Goal: Navigation & Orientation: Find specific page/section

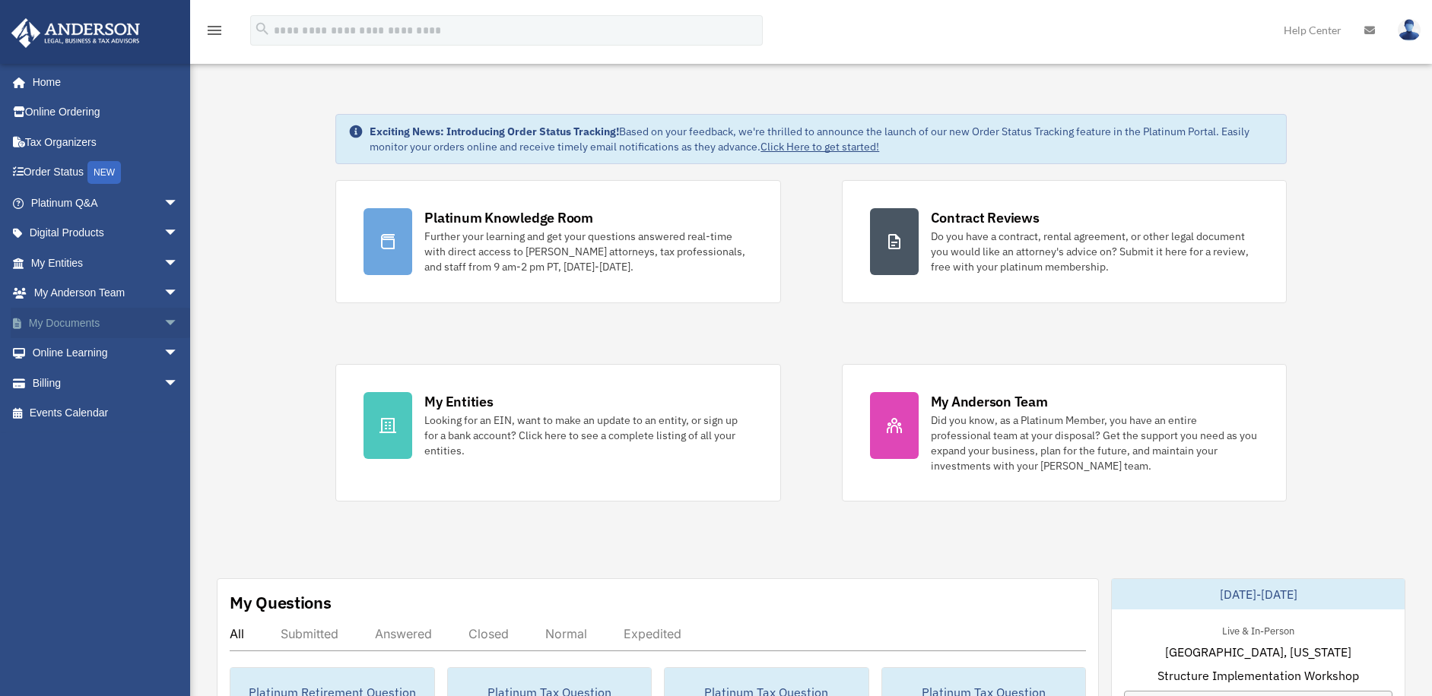
click at [59, 319] on link "My Documents arrow_drop_down" at bounding box center [106, 323] width 191 height 30
click at [62, 320] on link "My Documents arrow_drop_down" at bounding box center [106, 323] width 191 height 30
click at [163, 320] on span "arrow_drop_down" at bounding box center [178, 323] width 30 height 31
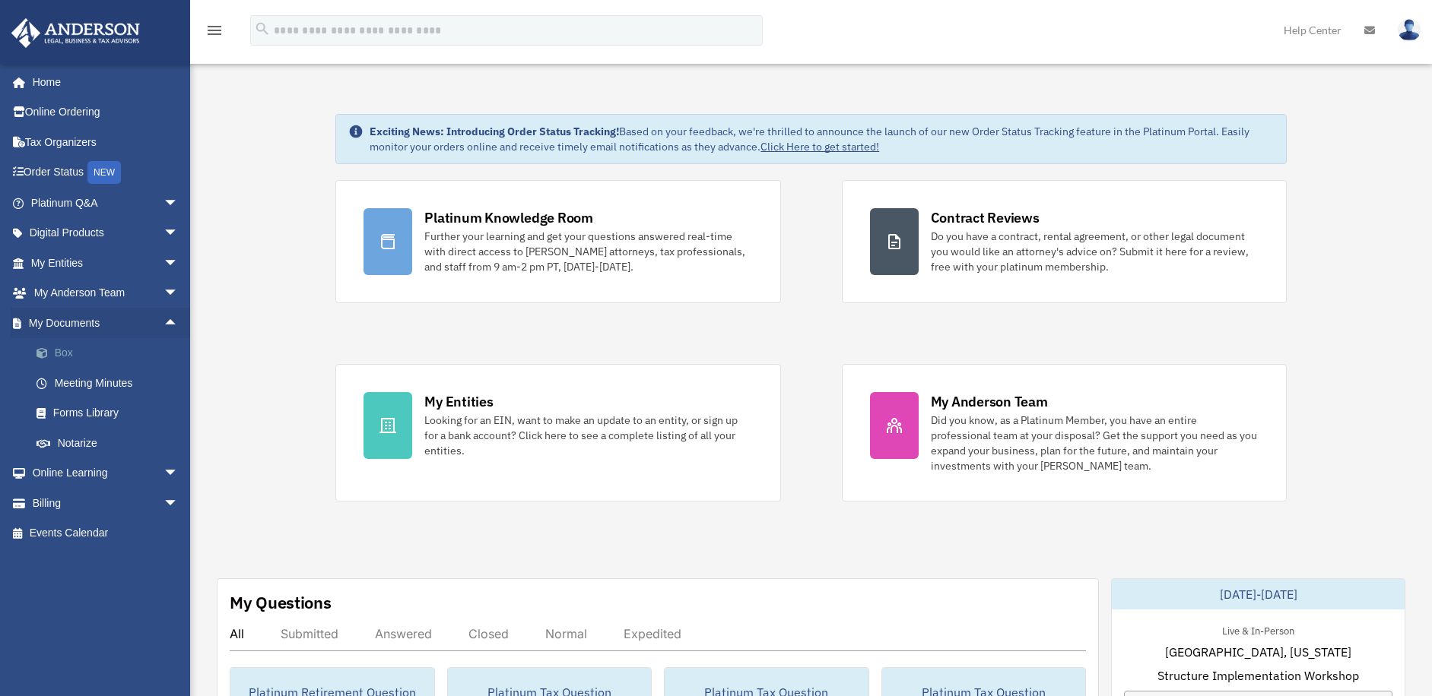
click at [46, 347] on link "Box" at bounding box center [111, 353] width 180 height 30
click at [71, 355] on link "Box" at bounding box center [111, 353] width 180 height 30
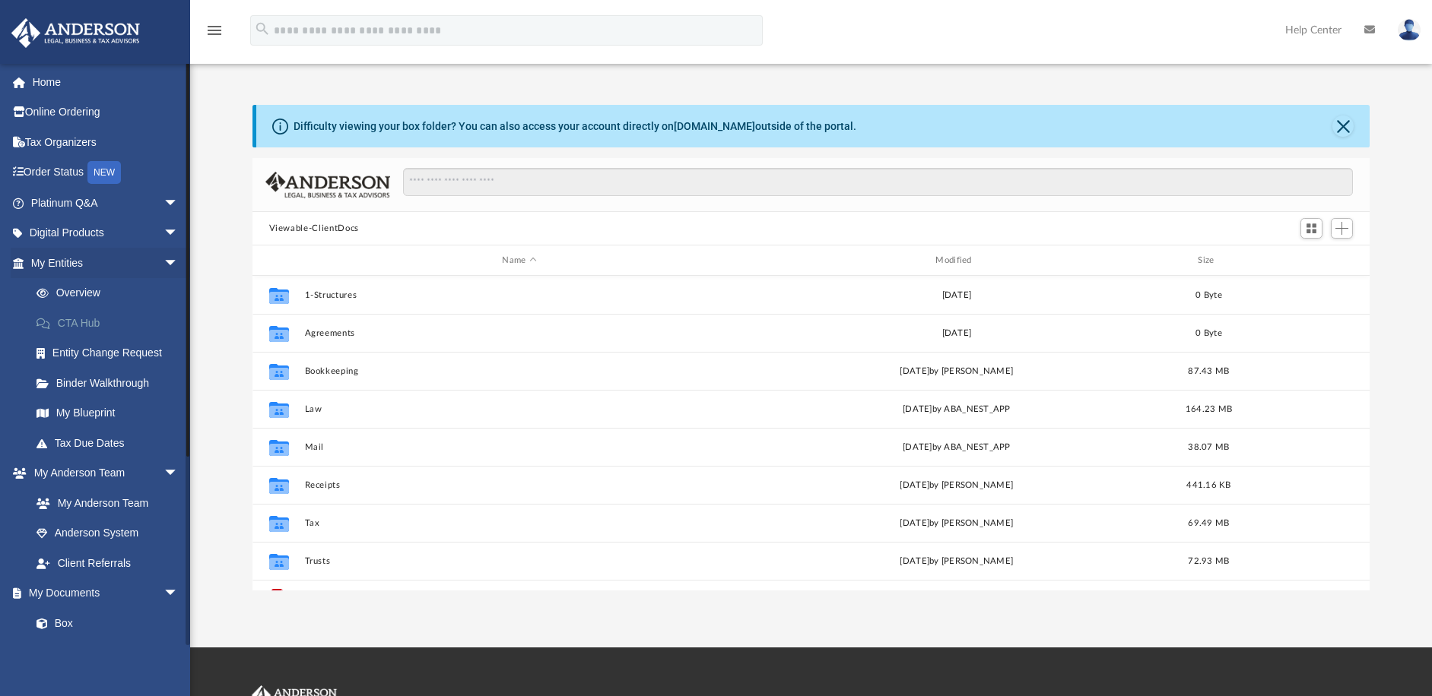
scroll to position [335, 1105]
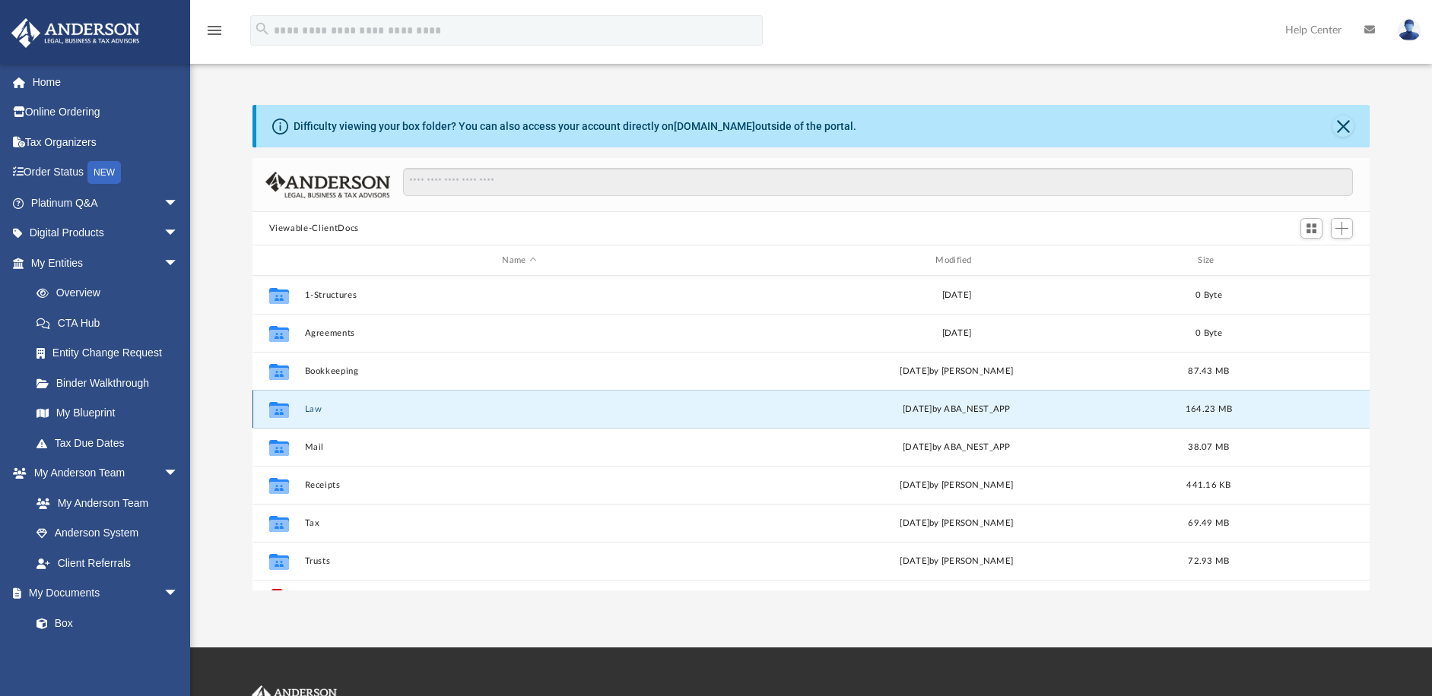
click at [310, 411] on button "Law" at bounding box center [519, 409] width 430 height 10
click at [310, 411] on button "9633 Bahia LLC" at bounding box center [519, 409] width 430 height 10
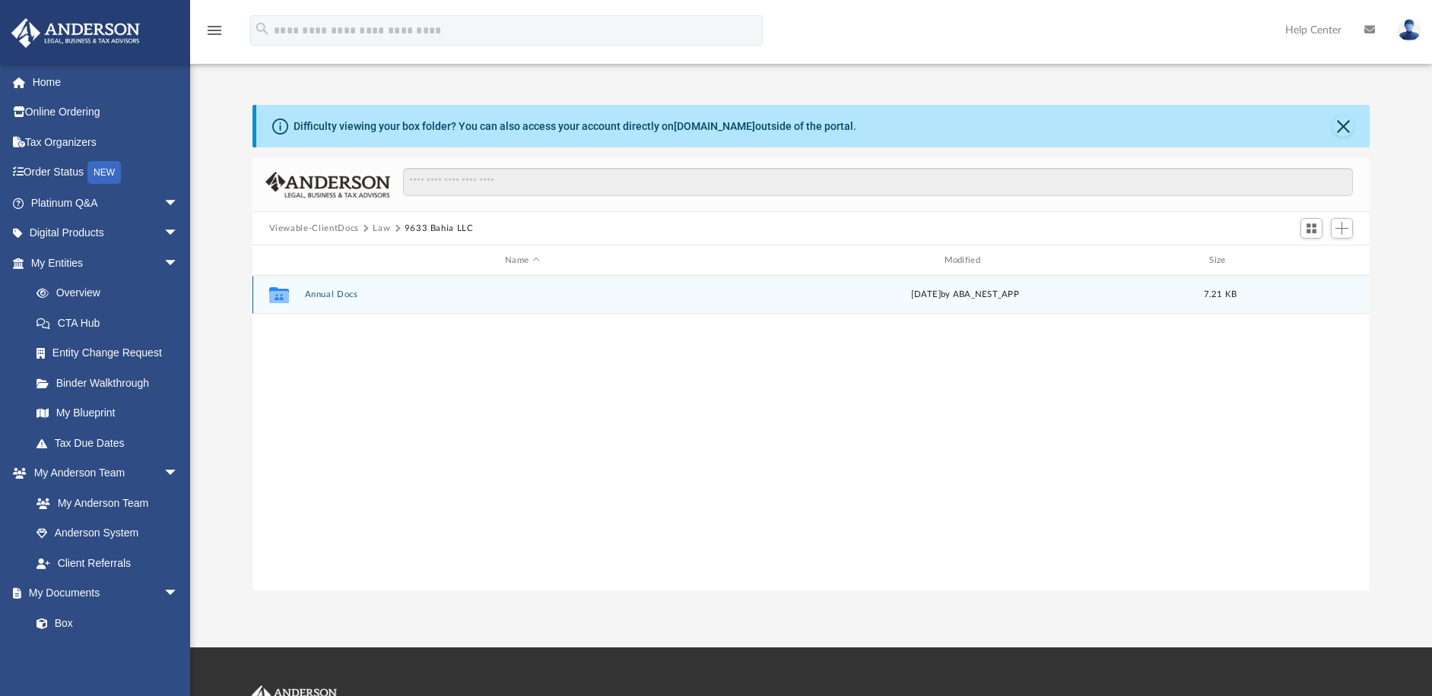
click at [273, 287] on icon "Collaborated Folder" at bounding box center [278, 295] width 24 height 24
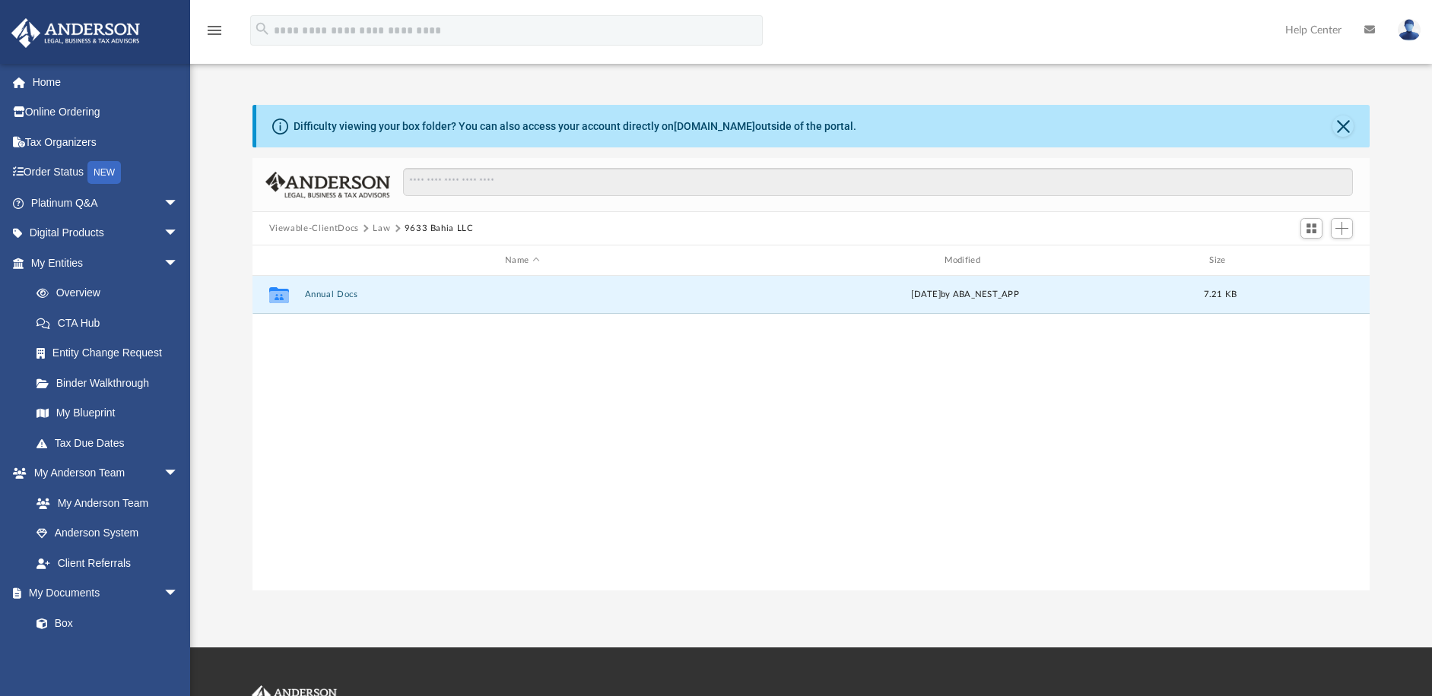
click at [330, 228] on button "Viewable-ClientDocs" at bounding box center [314, 229] width 90 height 14
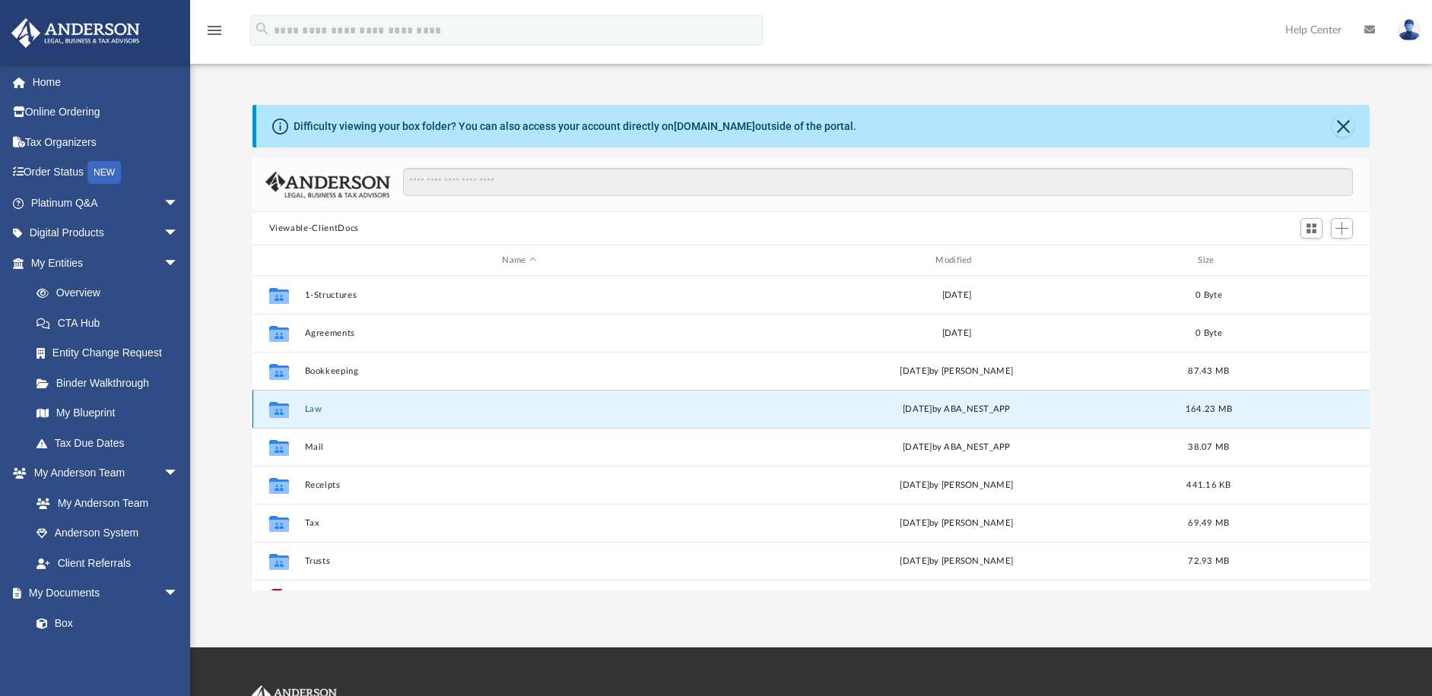
click at [311, 409] on button "Law" at bounding box center [519, 409] width 430 height 10
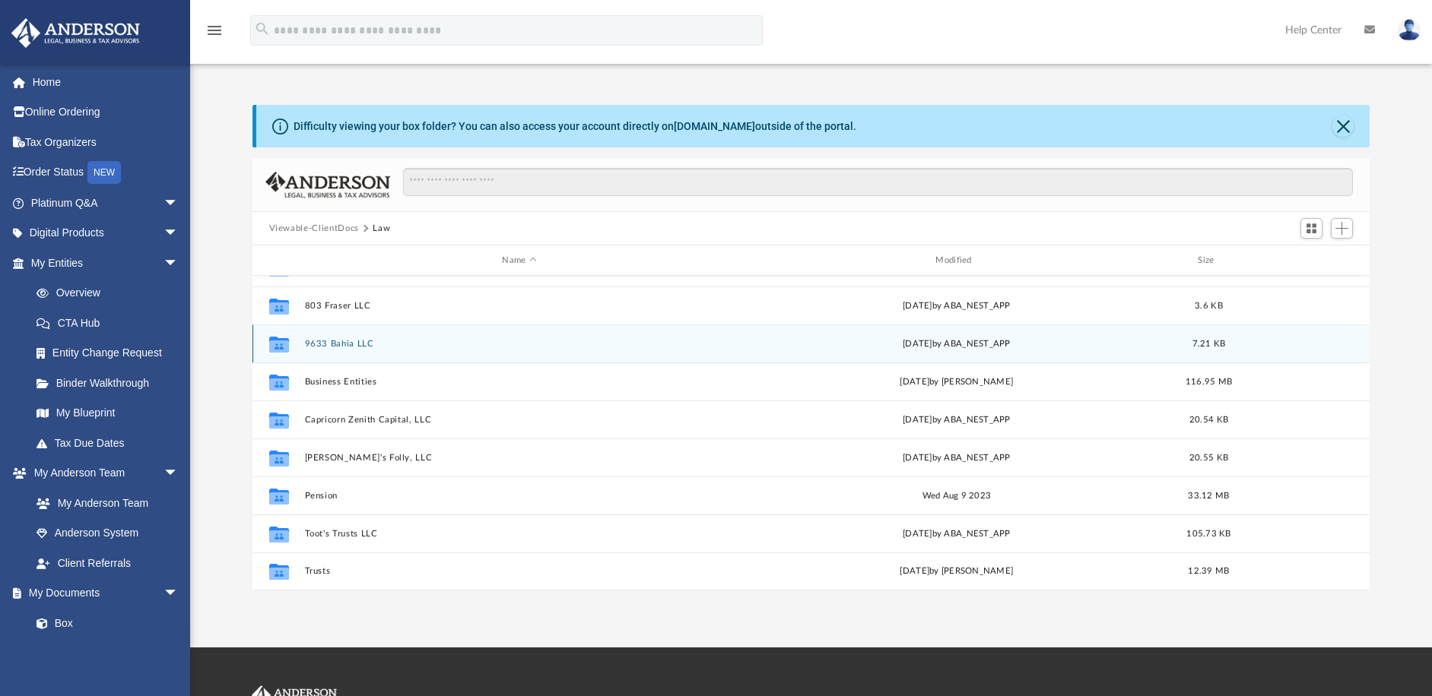
scroll to position [0, 0]
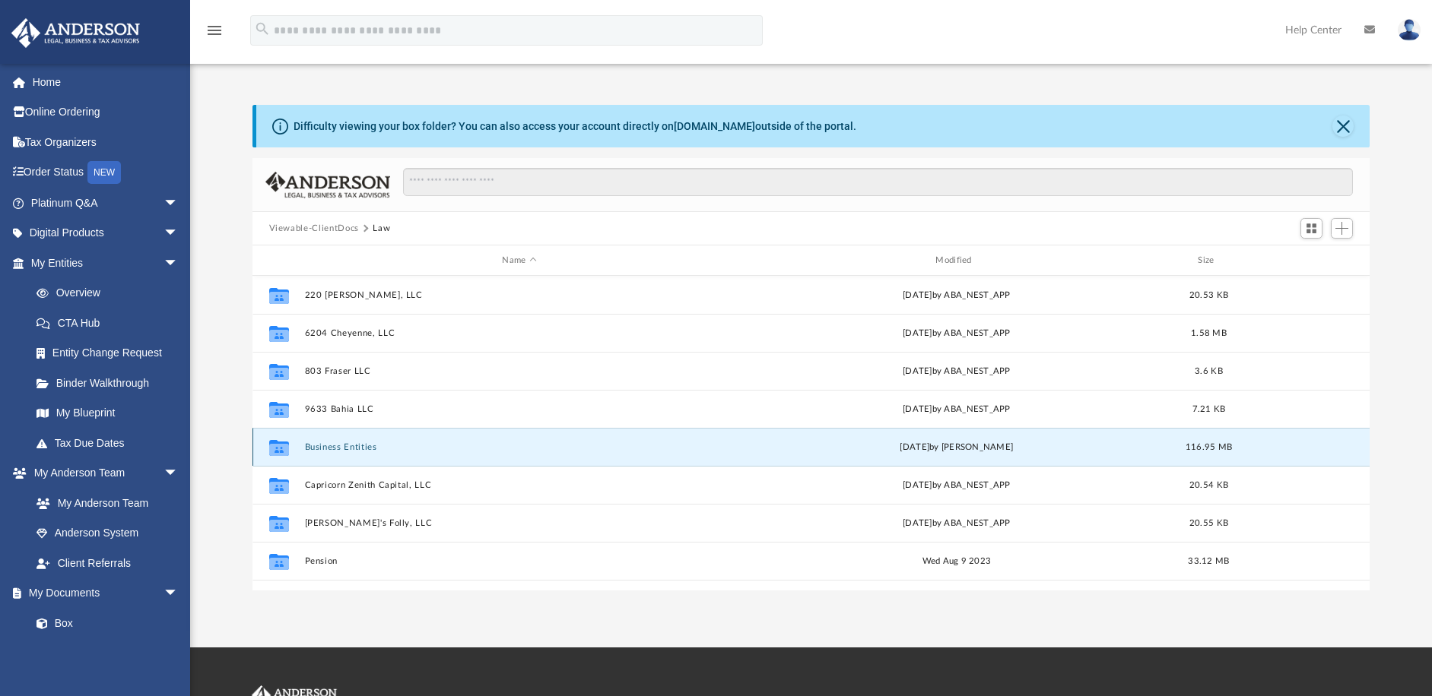
click at [335, 449] on button "Business Entities" at bounding box center [519, 447] width 430 height 10
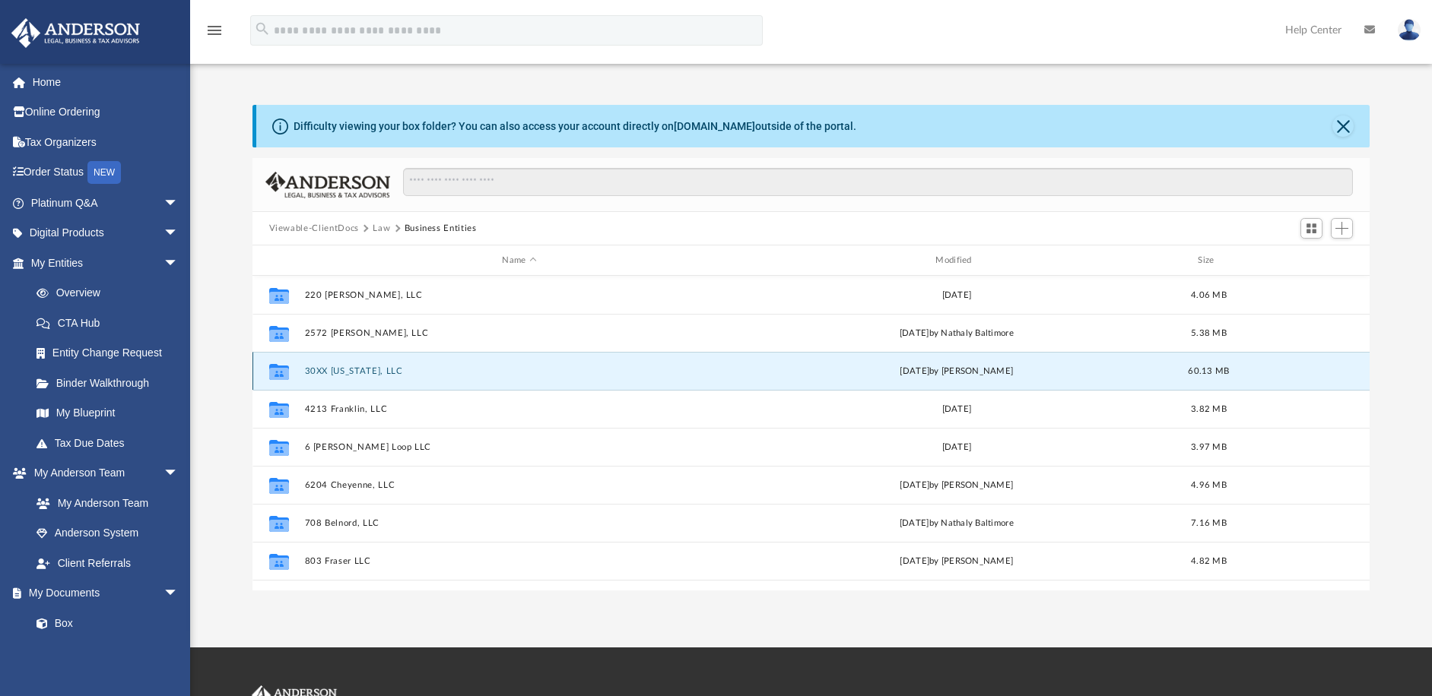
click at [343, 372] on button "30XX [US_STATE], LLC" at bounding box center [519, 371] width 430 height 10
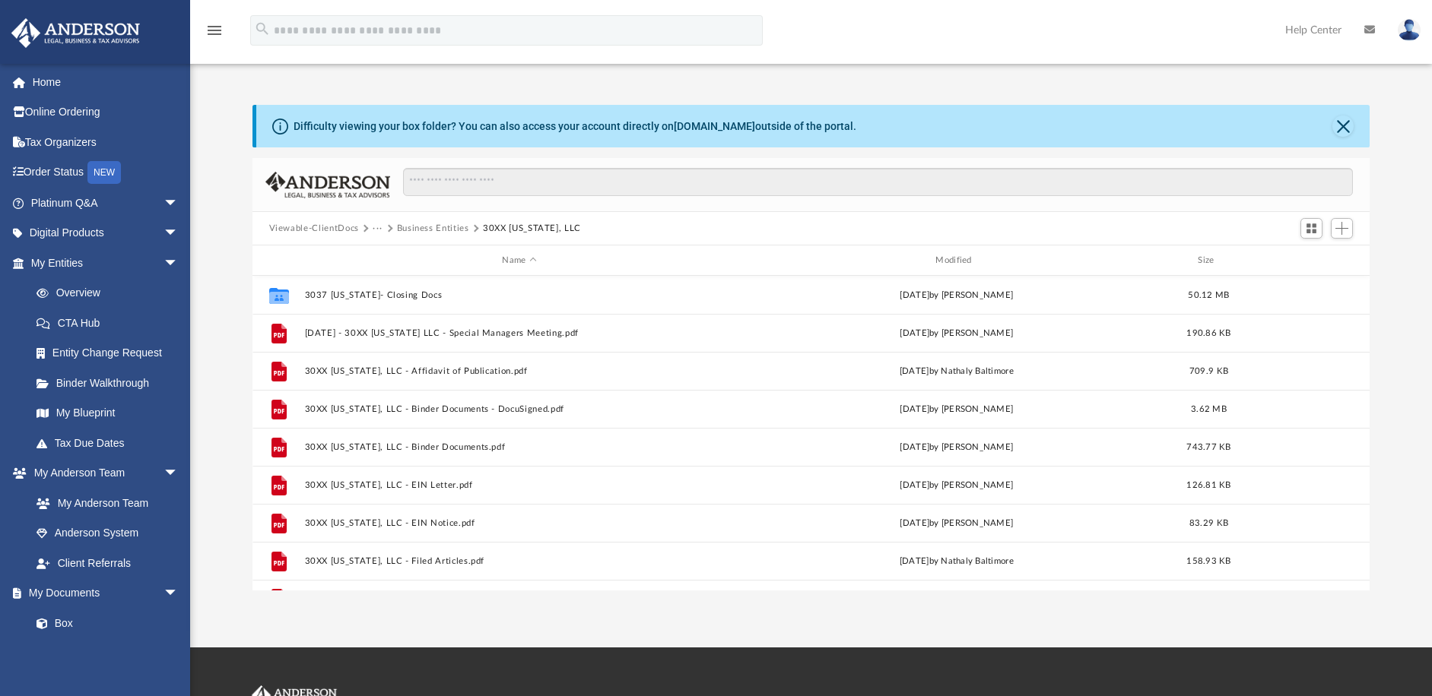
click at [455, 228] on button "Business Entities" at bounding box center [433, 229] width 72 height 14
